Goal: Information Seeking & Learning: Learn about a topic

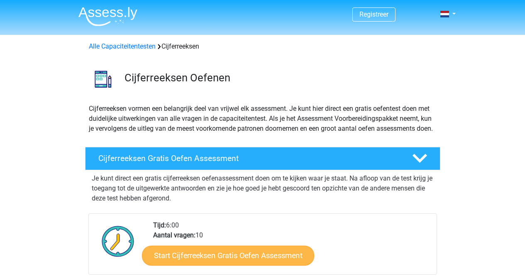
scroll to position [96, 0]
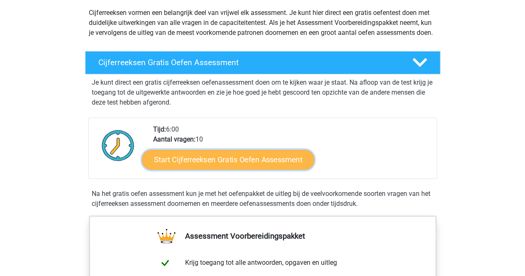
click at [215, 169] on link "Start Cijferreeksen Gratis Oefen Assessment" at bounding box center [228, 159] width 172 height 20
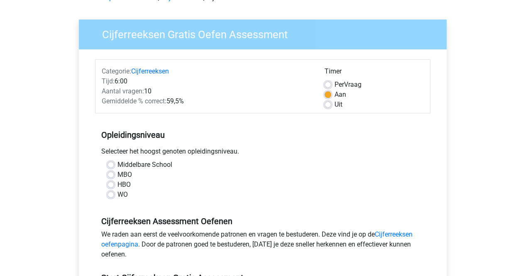
scroll to position [49, 0]
click at [122, 175] on label "MBO" at bounding box center [125, 174] width 15 height 10
click at [114, 175] on input "MBO" at bounding box center [111, 173] width 7 height 8
radio input "true"
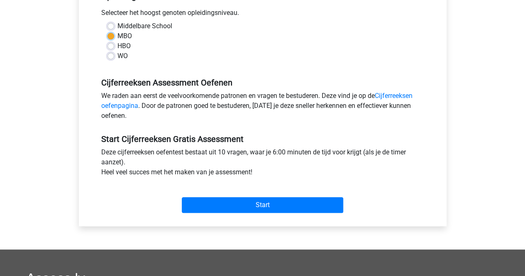
scroll to position [190, 0]
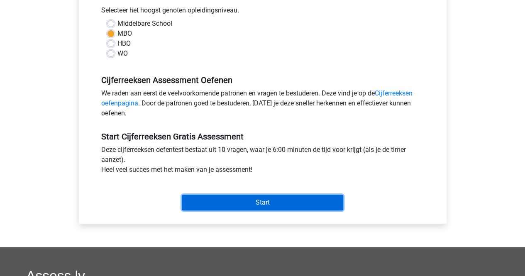
click at [209, 201] on input "Start" at bounding box center [263, 203] width 162 height 16
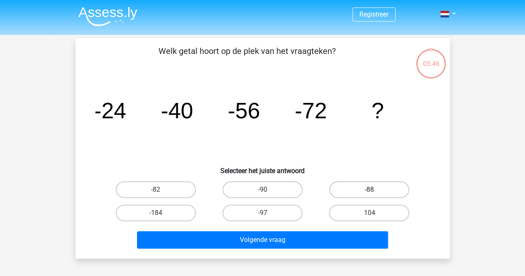
click at [363, 192] on label "-88" at bounding box center [369, 189] width 80 height 17
click at [370, 192] on input "-88" at bounding box center [372, 192] width 5 height 5
radio input "true"
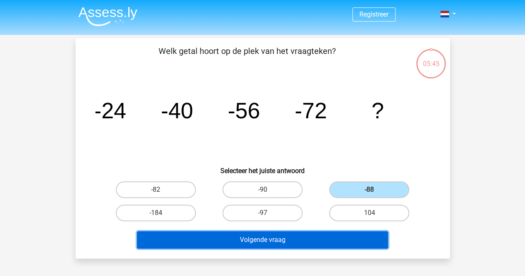
click at [344, 240] on button "Volgende vraag" at bounding box center [262, 239] width 251 height 17
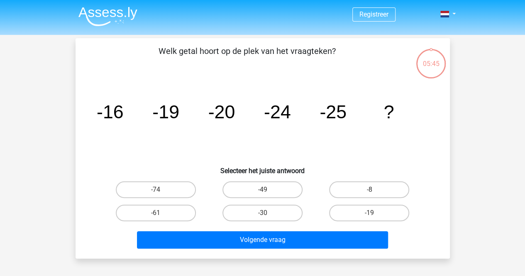
scroll to position [38, 0]
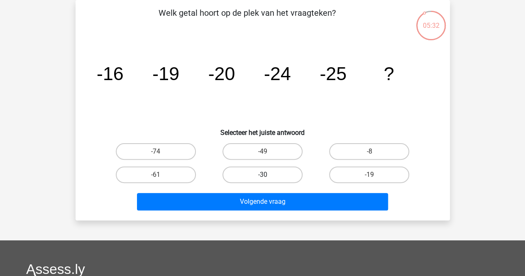
click at [262, 171] on label "-30" at bounding box center [263, 175] width 80 height 17
click at [262, 175] on input "-30" at bounding box center [264, 177] width 5 height 5
radio input "true"
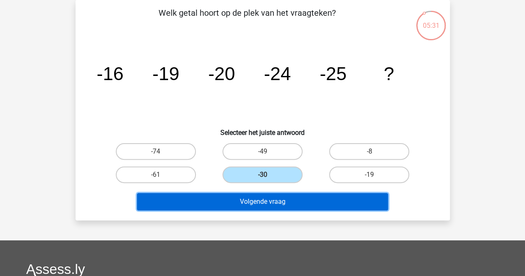
click at [271, 205] on button "Volgende vraag" at bounding box center [262, 201] width 251 height 17
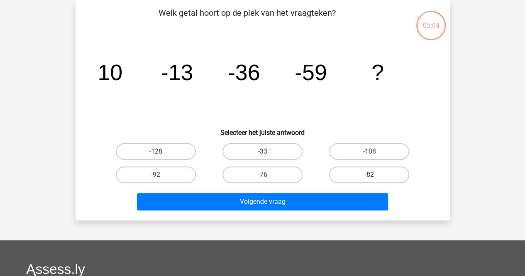
click at [349, 174] on label "-82" at bounding box center [369, 175] width 80 height 17
click at [370, 175] on input "-82" at bounding box center [372, 177] width 5 height 5
radio input "true"
click at [348, 188] on div "Volgende vraag" at bounding box center [263, 199] width 348 height 27
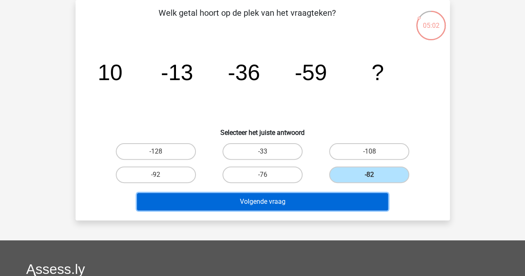
click at [345, 197] on button "Volgende vraag" at bounding box center [262, 201] width 251 height 17
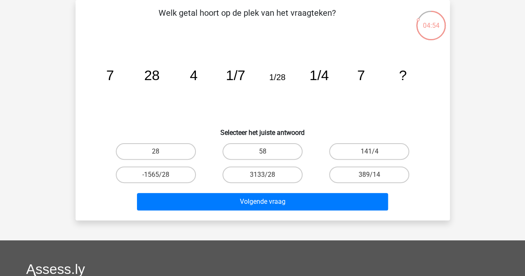
scroll to position [0, 0]
